Goal: Information Seeking & Learning: Learn about a topic

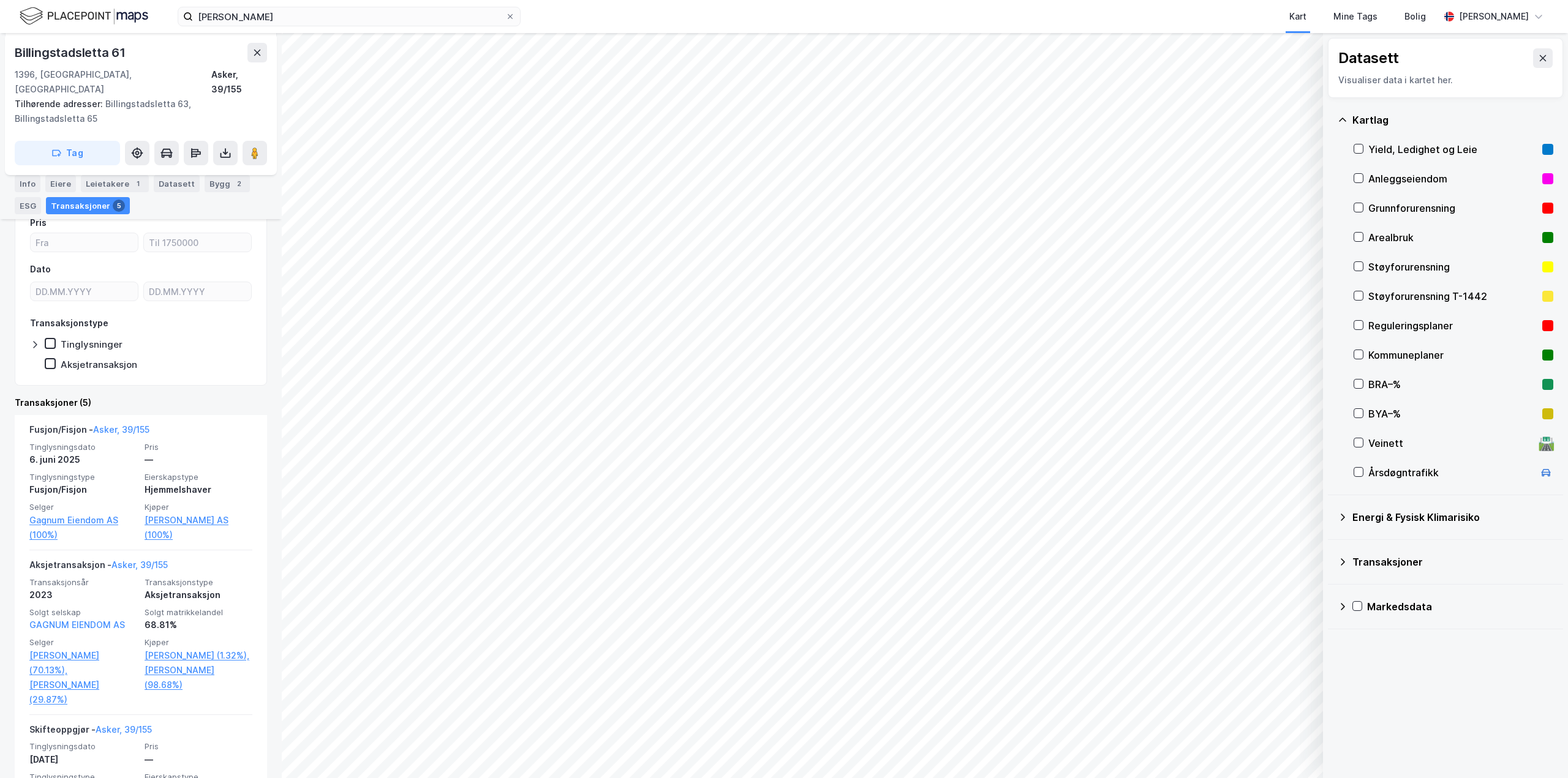
scroll to position [183, 0]
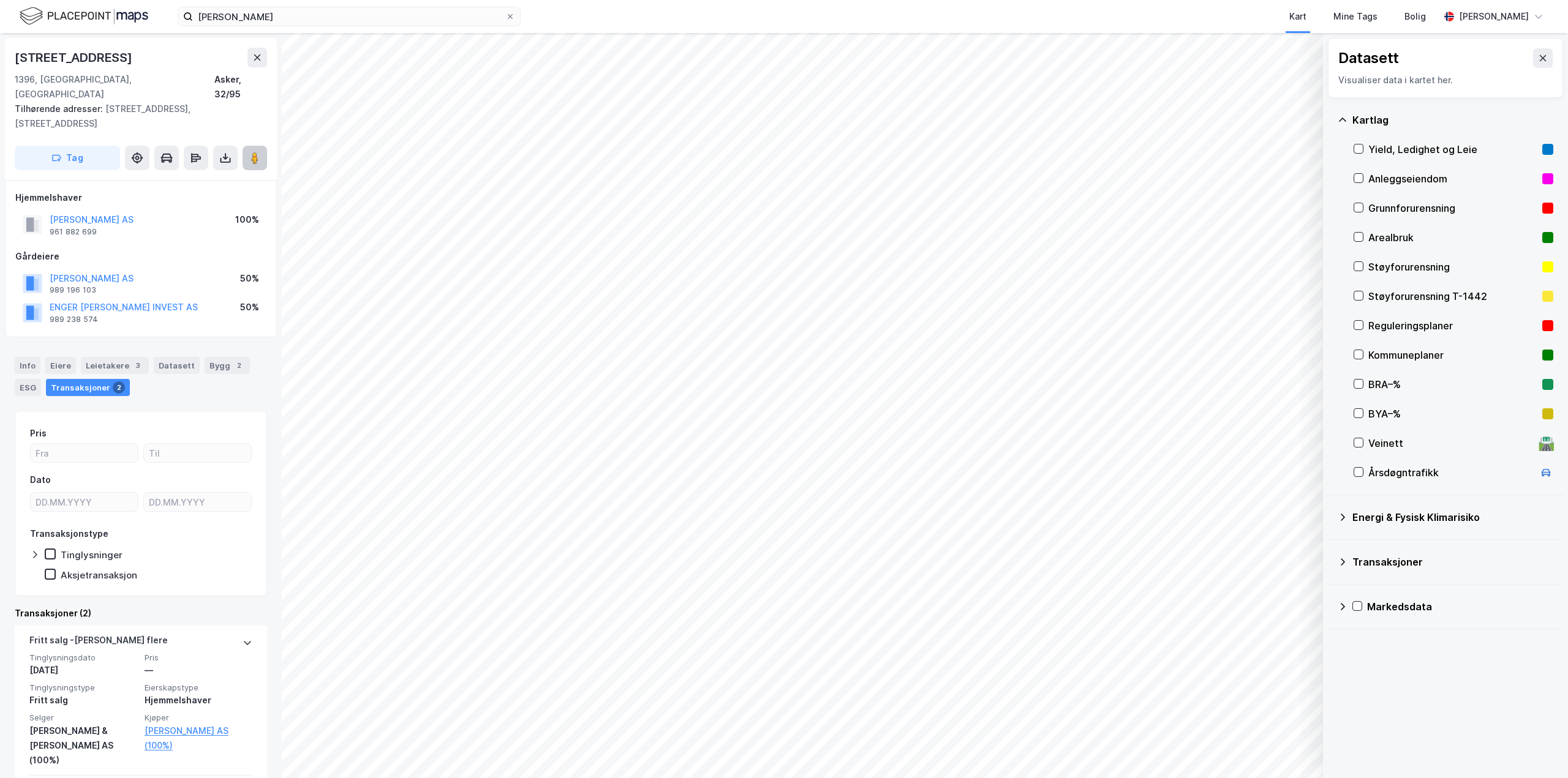
click at [257, 152] on image at bounding box center [254, 158] width 8 height 12
